Goal: Information Seeking & Learning: Learn about a topic

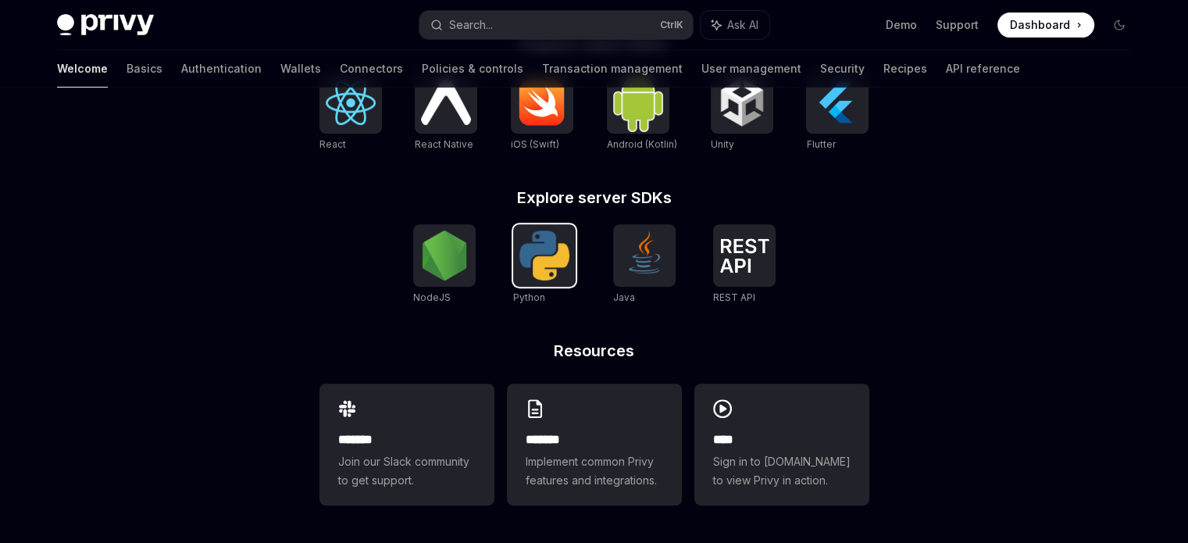
scroll to position [438, 0]
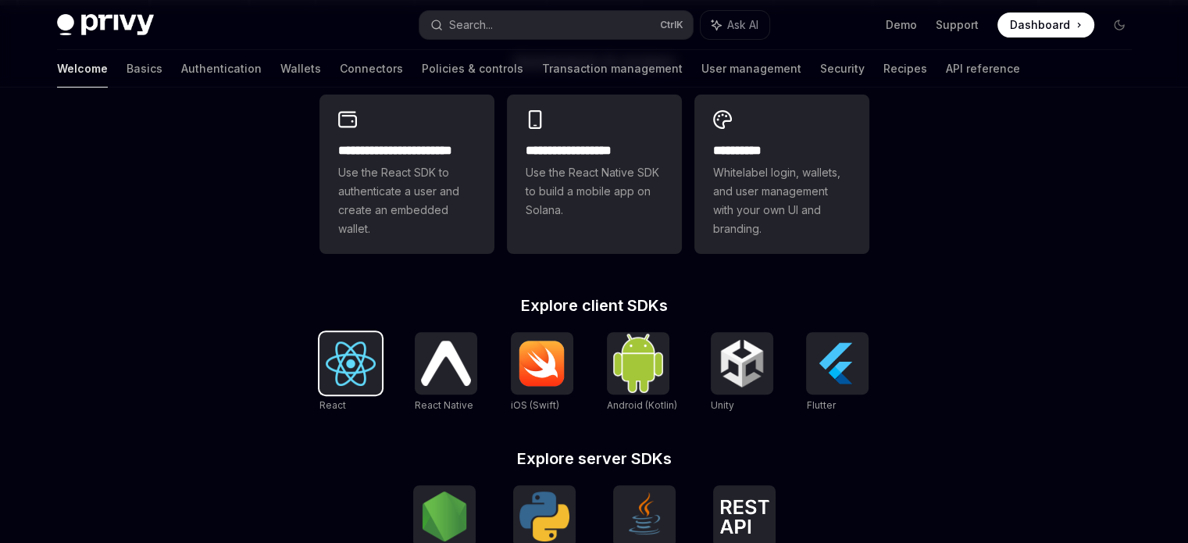
click at [334, 376] on img at bounding box center [351, 363] width 50 height 45
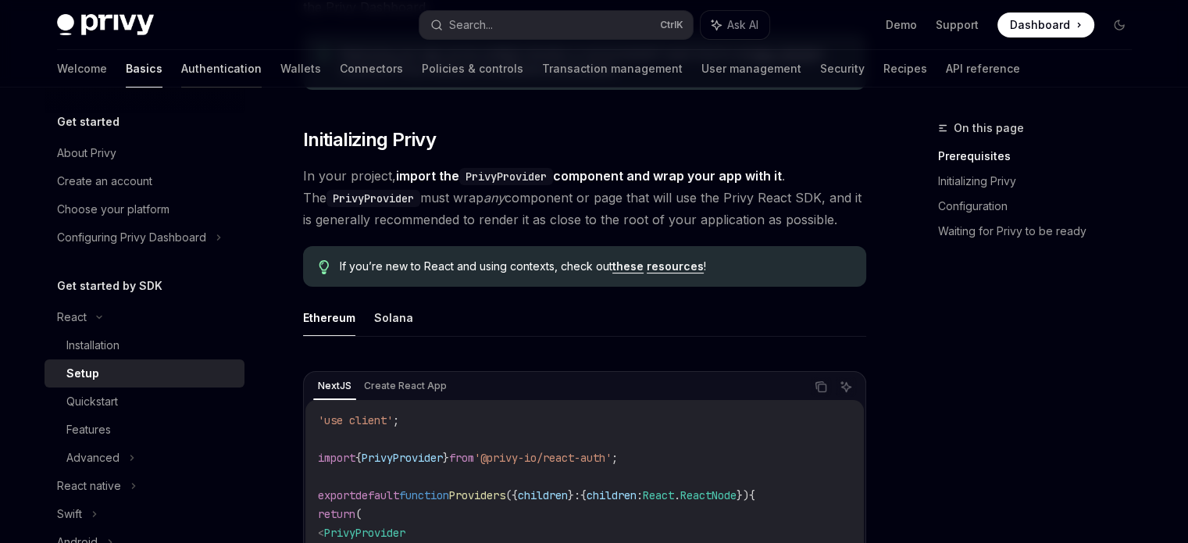
click at [181, 77] on link "Authentication" at bounding box center [221, 68] width 80 height 37
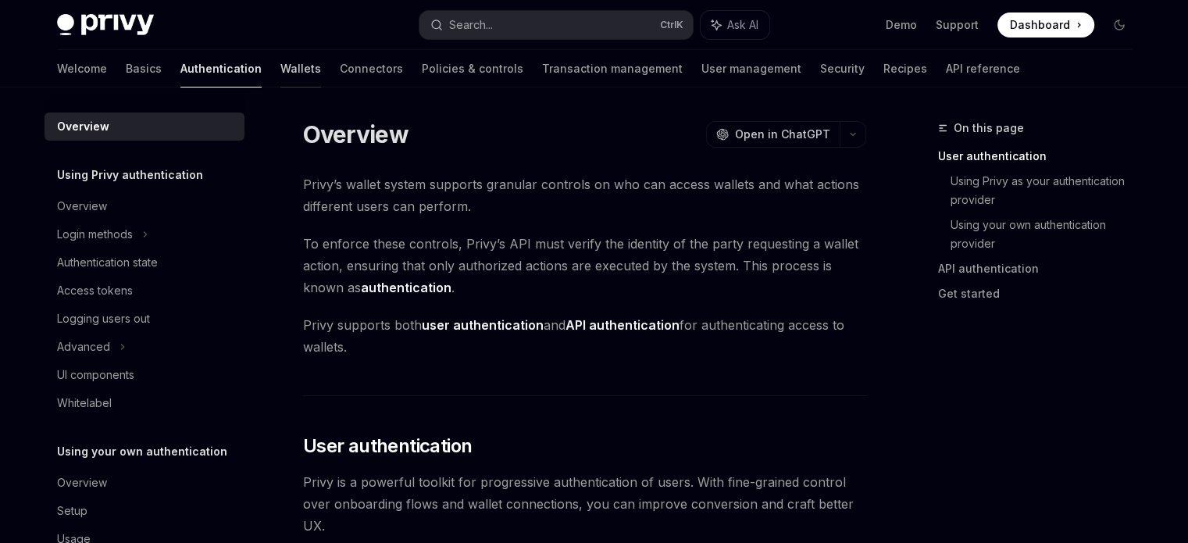
click at [280, 72] on link "Wallets" at bounding box center [300, 68] width 41 height 37
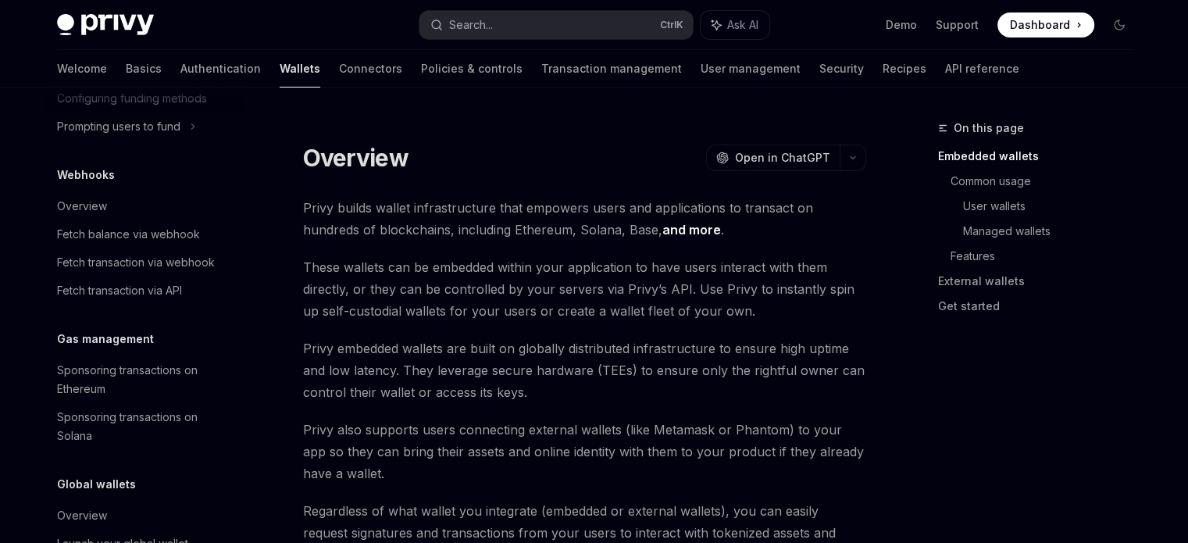
scroll to position [781, 0]
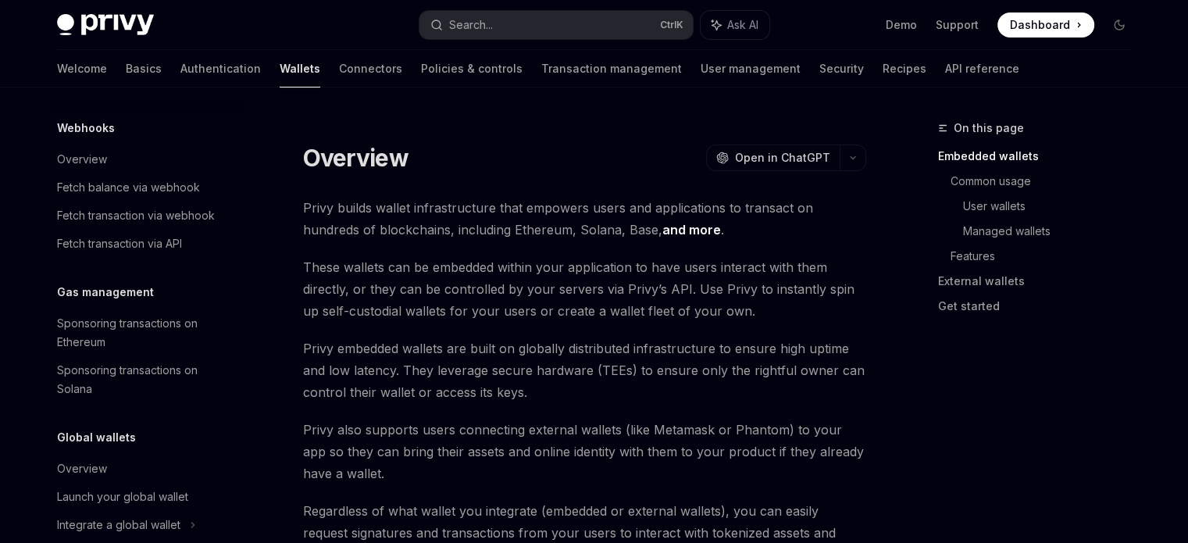
click at [1003, 23] on span at bounding box center [1046, 24] width 97 height 25
click at [119, 18] on img at bounding box center [105, 25] width 97 height 22
type textarea "*"
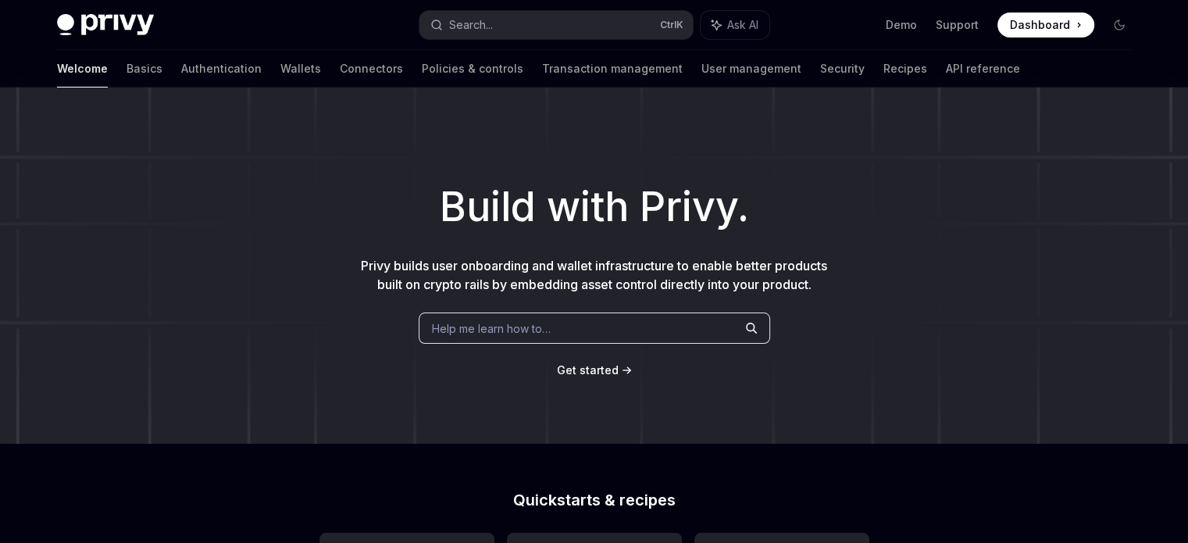
click at [102, 9] on div "Privy Docs home page Search... Ctrl K Ask AI Demo Support Dashboard Dashboard S…" at bounding box center [594, 25] width 1075 height 50
